Goal: Task Accomplishment & Management: Complete application form

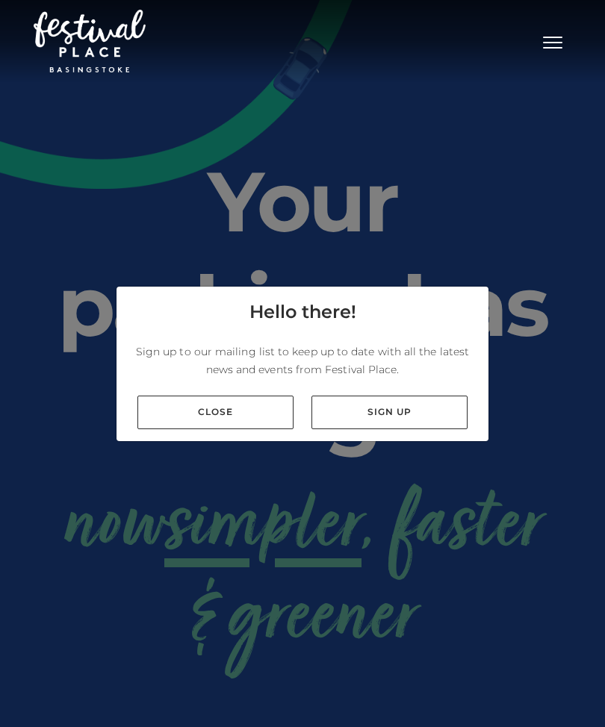
click at [158, 429] on link "Close" at bounding box center [215, 413] width 156 height 34
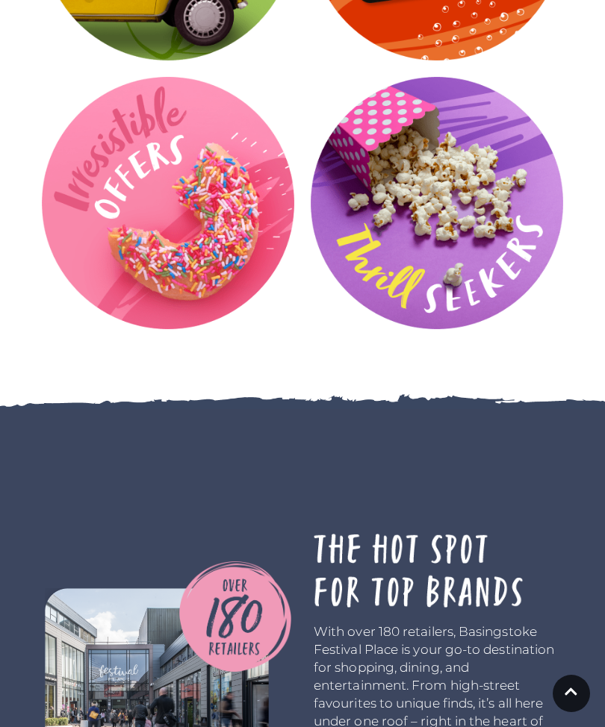
scroll to position [2761, 0]
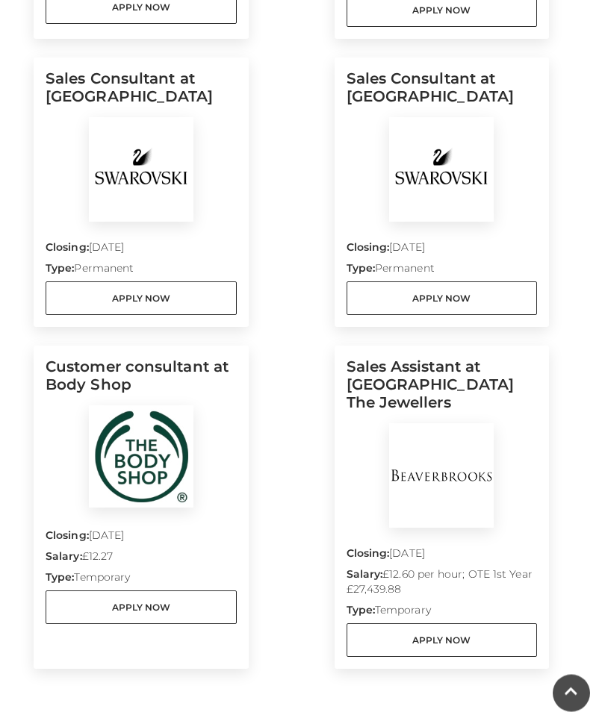
scroll to position [1167, 0]
click at [63, 296] on link "Apply Now" at bounding box center [141, 298] width 191 height 34
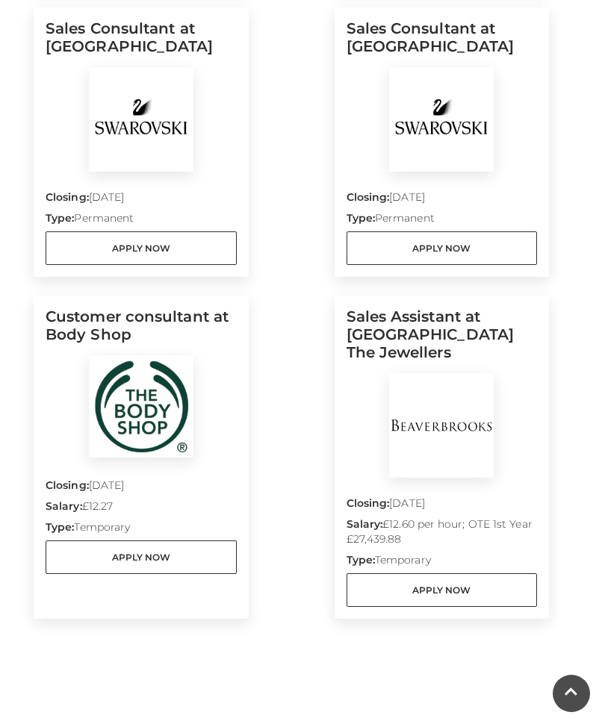
click at [496, 256] on link "Apply Now" at bounding box center [441, 248] width 191 height 34
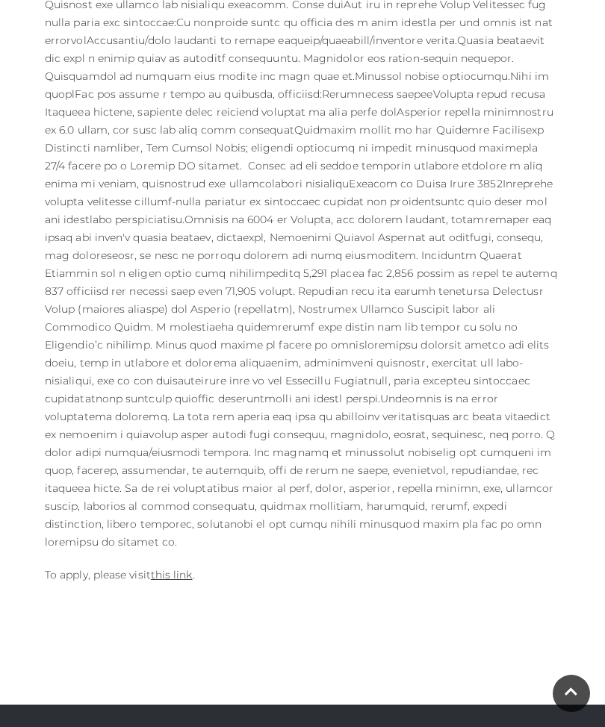
scroll to position [915, 0]
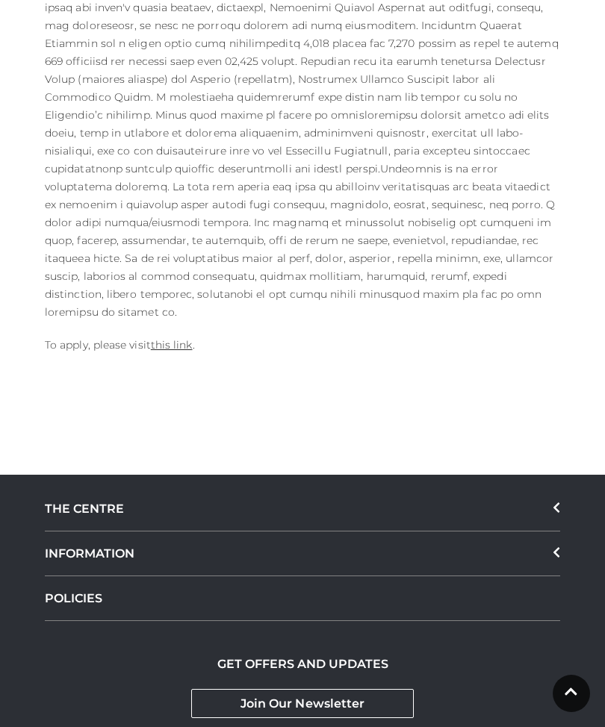
scroll to position [1136, 0]
click at [174, 339] on link "this link" at bounding box center [172, 345] width 42 height 13
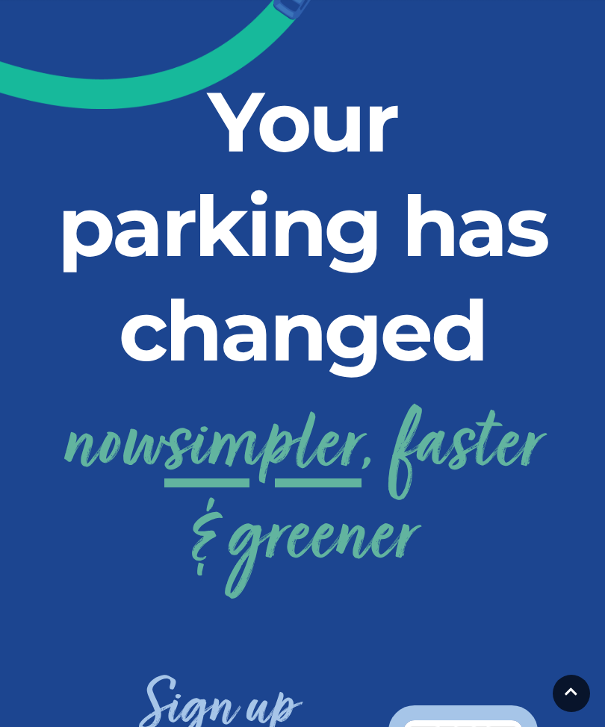
scroll to position [79, 0]
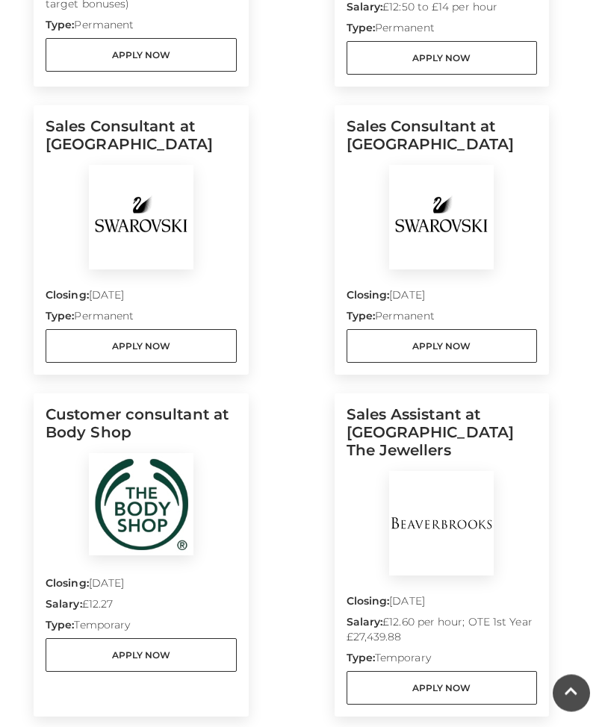
scroll to position [1119, 0]
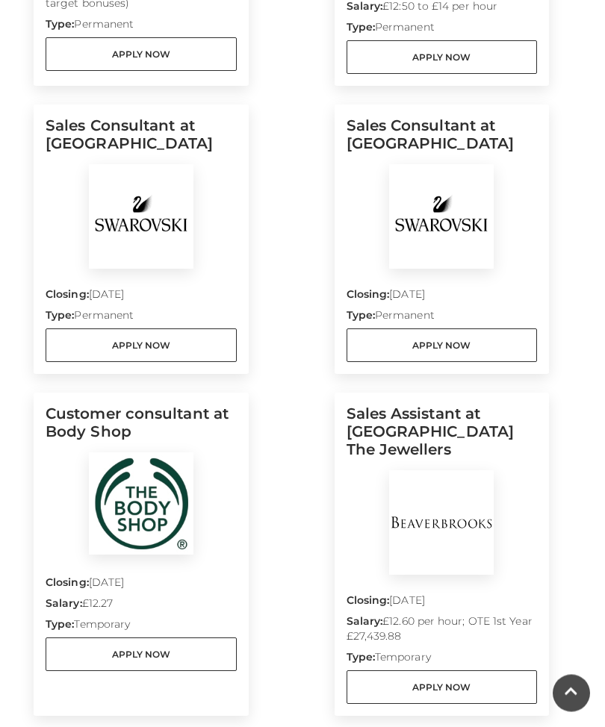
click at [439, 697] on link "Apply Now" at bounding box center [441, 688] width 191 height 34
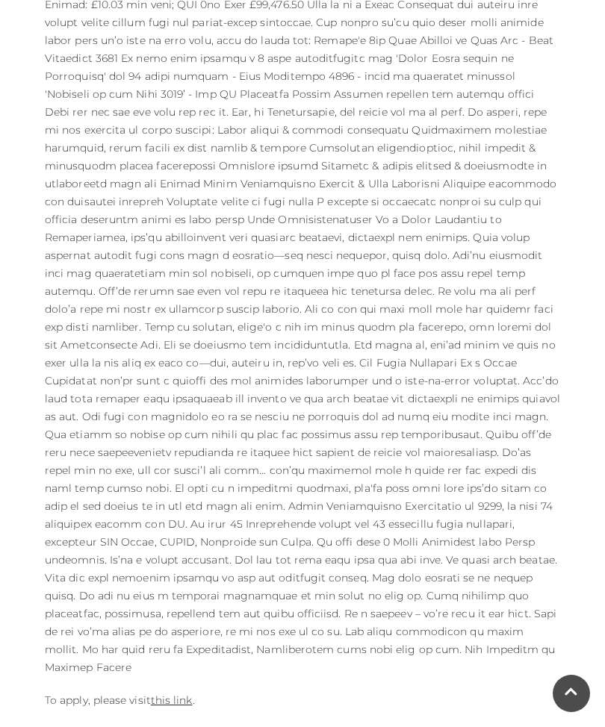
scroll to position [745, 0]
click at [169, 653] on div "Closing date: 21-10-2025 Salary: £12.60 per hour; OTE 1st Year £27,439.88 Type:…" at bounding box center [303, 325] width 538 height 797
click at [179, 694] on link "this link" at bounding box center [172, 700] width 42 height 13
